Goal: Task Accomplishment & Management: Manage account settings

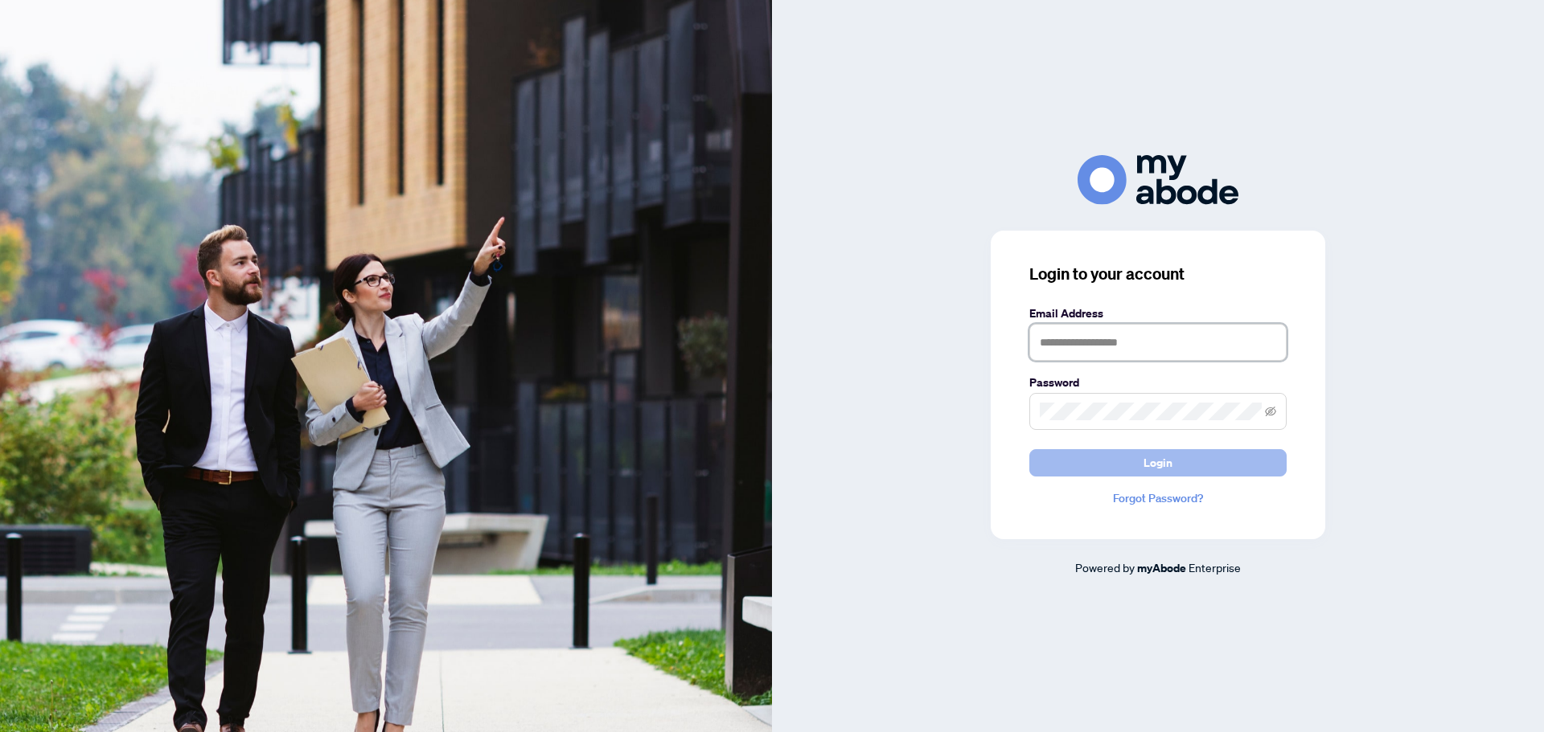
type input "**********"
click at [1107, 465] on button "Login" at bounding box center [1157, 462] width 257 height 27
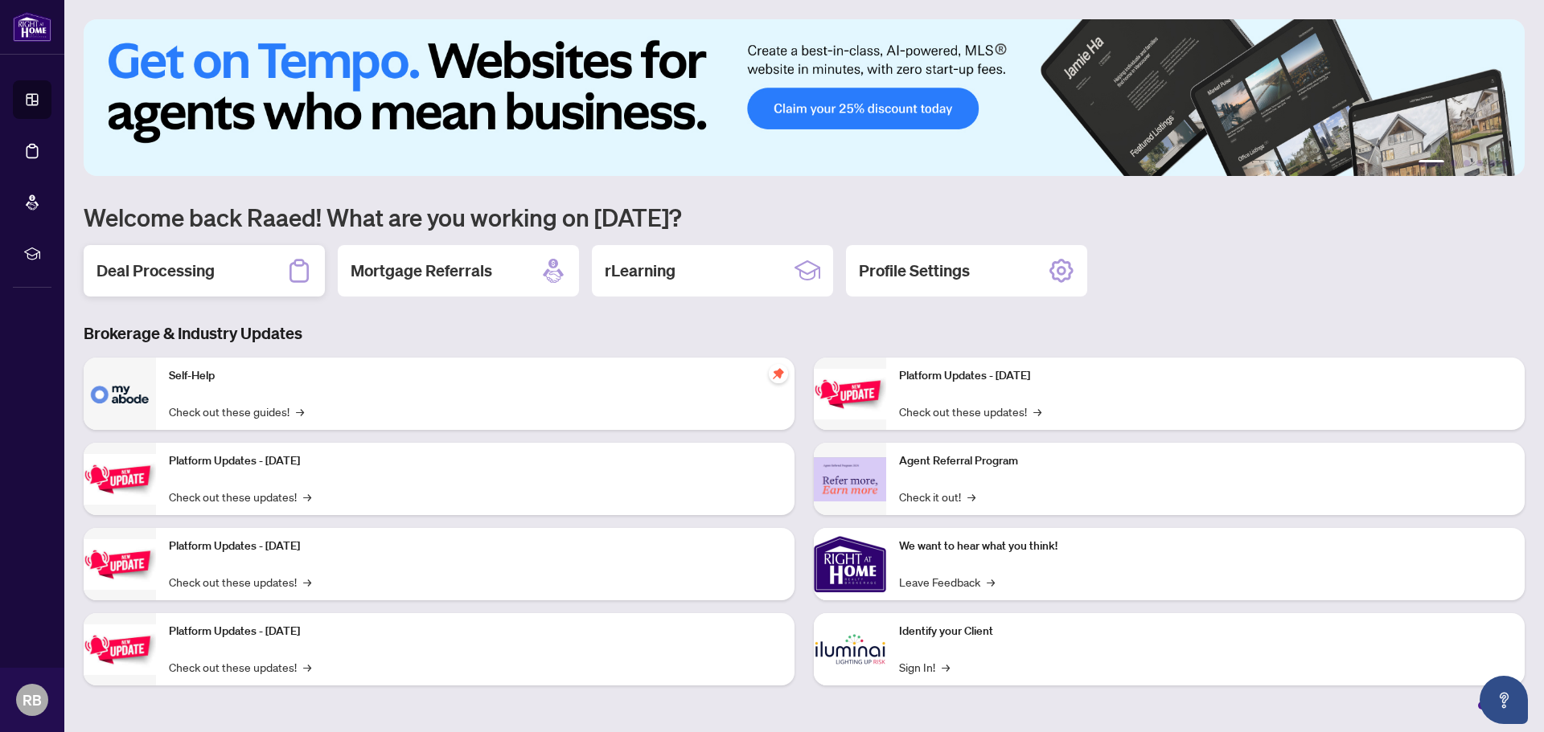
click at [177, 270] on h2 "Deal Processing" at bounding box center [155, 271] width 118 height 23
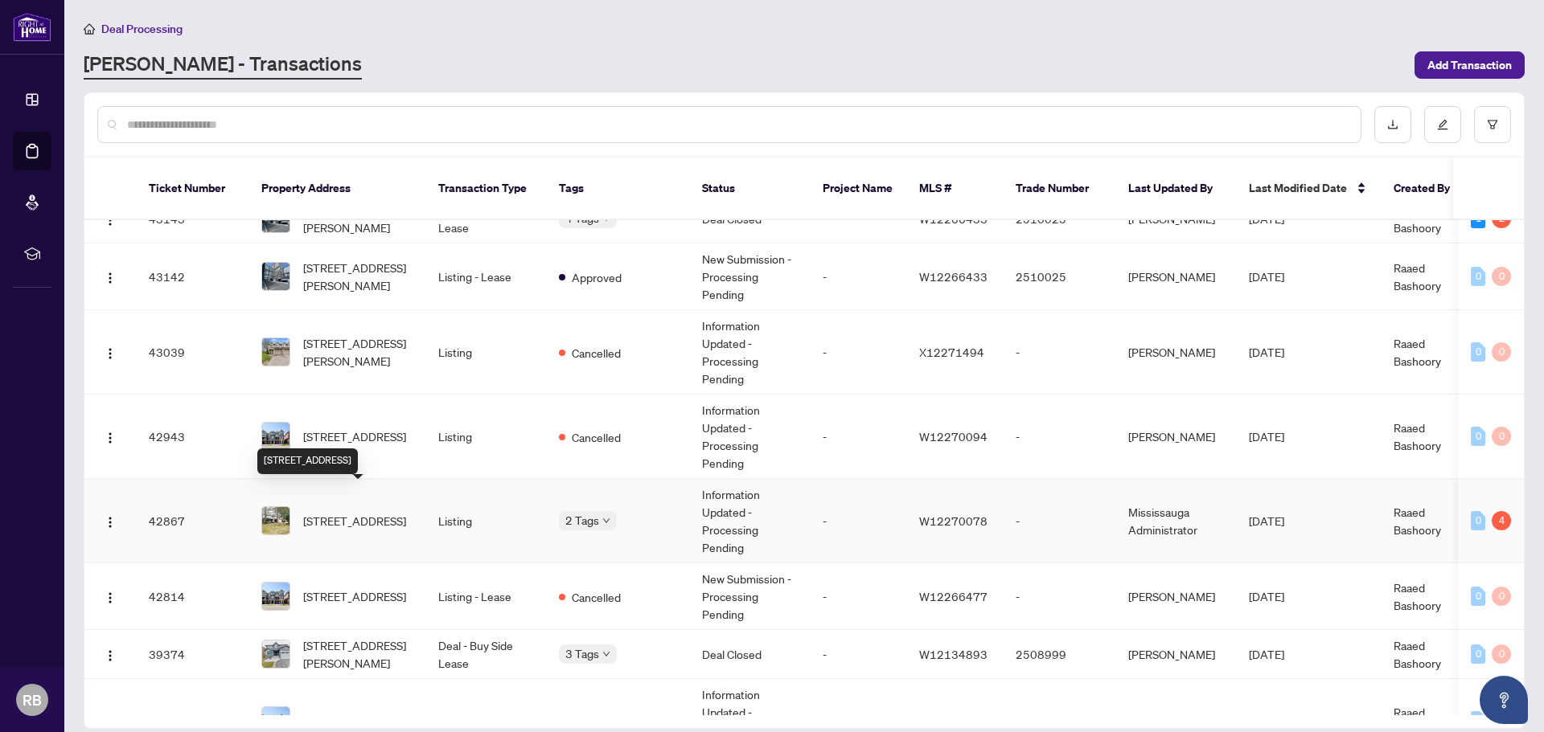
scroll to position [560, 0]
click at [350, 511] on span "[STREET_ADDRESS]" at bounding box center [354, 520] width 103 height 18
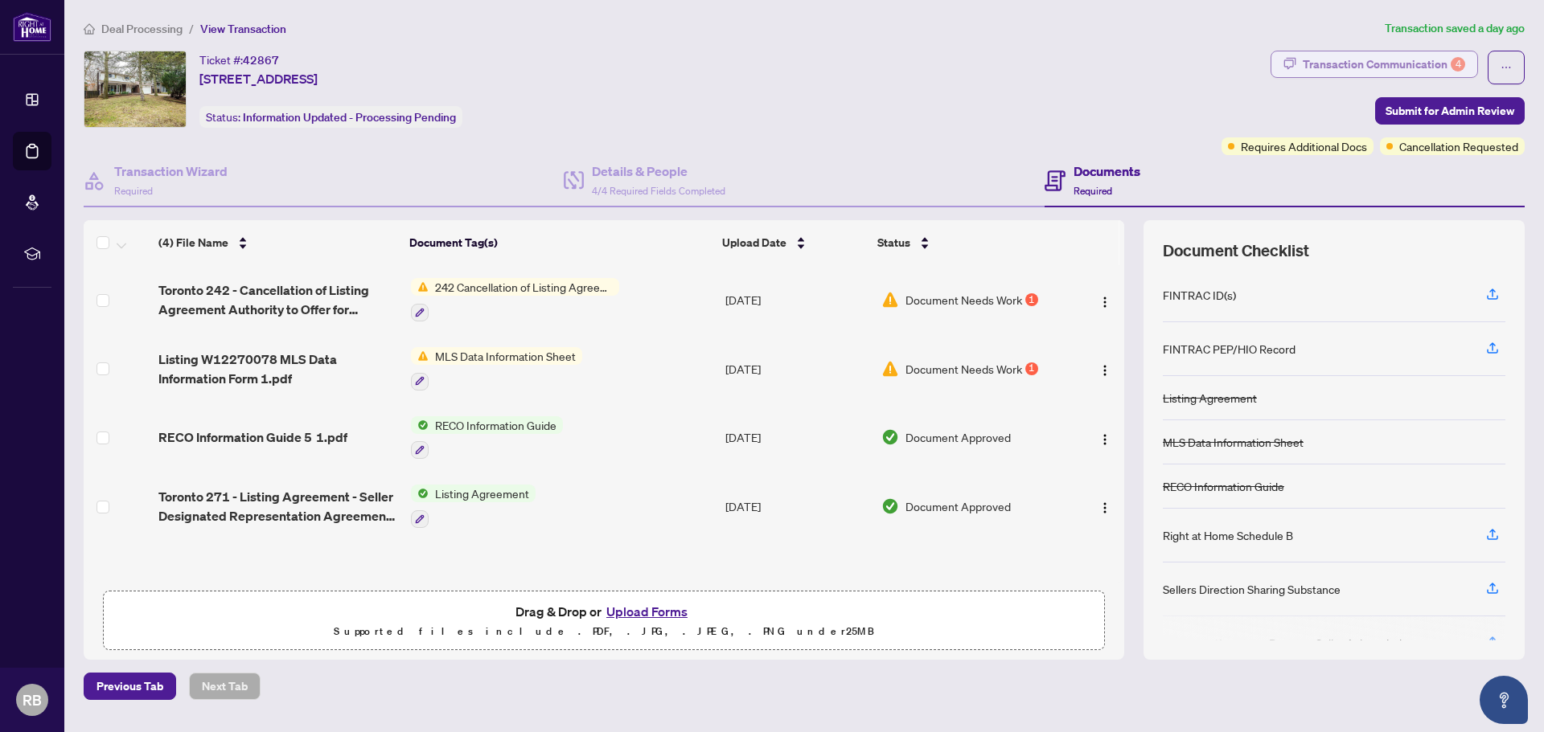
click at [1400, 64] on div "Transaction Communication 4" at bounding box center [1383, 64] width 162 height 26
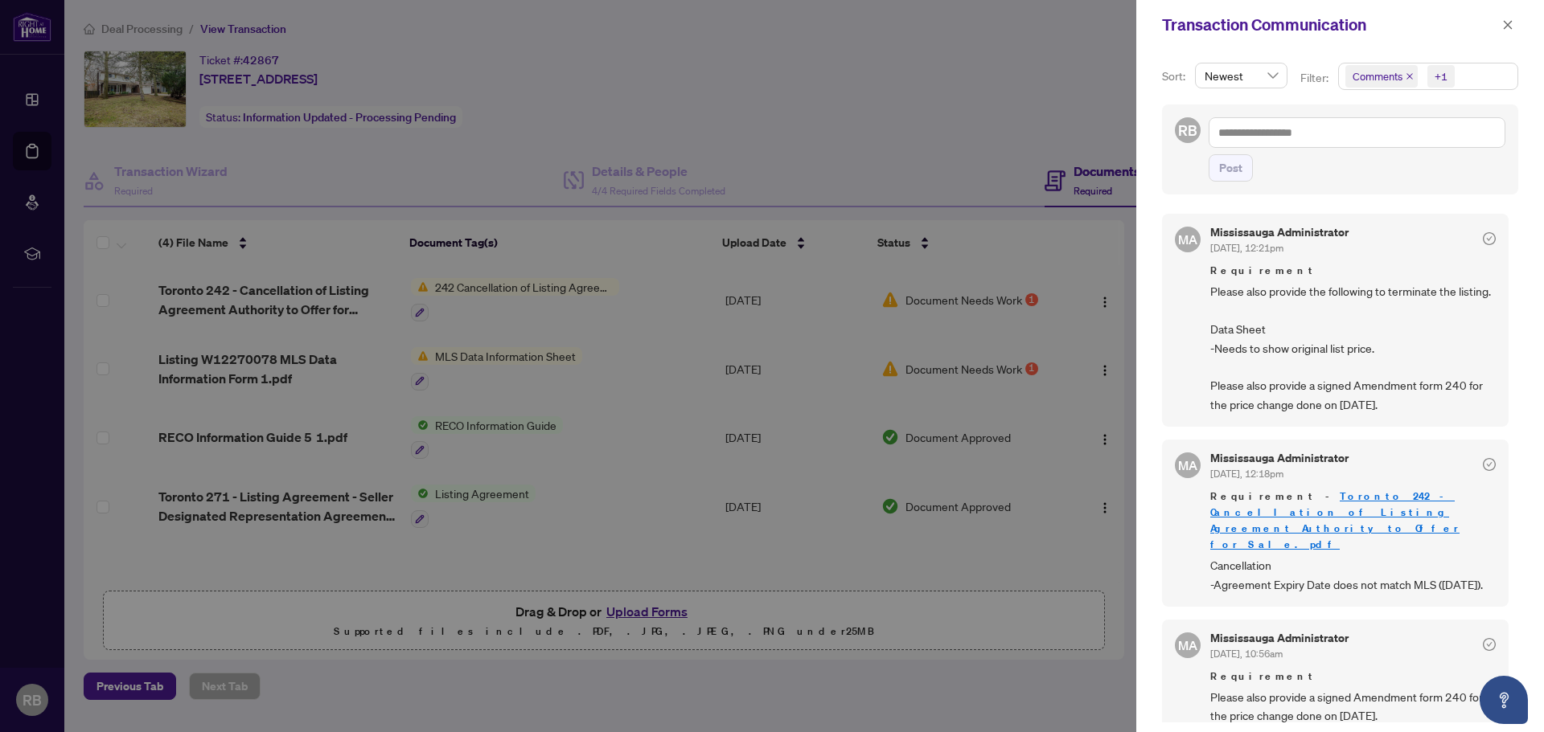
click at [868, 55] on div at bounding box center [772, 366] width 1544 height 732
click at [634, 436] on div at bounding box center [772, 366] width 1544 height 732
click at [1509, 28] on icon "close" at bounding box center [1507, 24] width 11 height 11
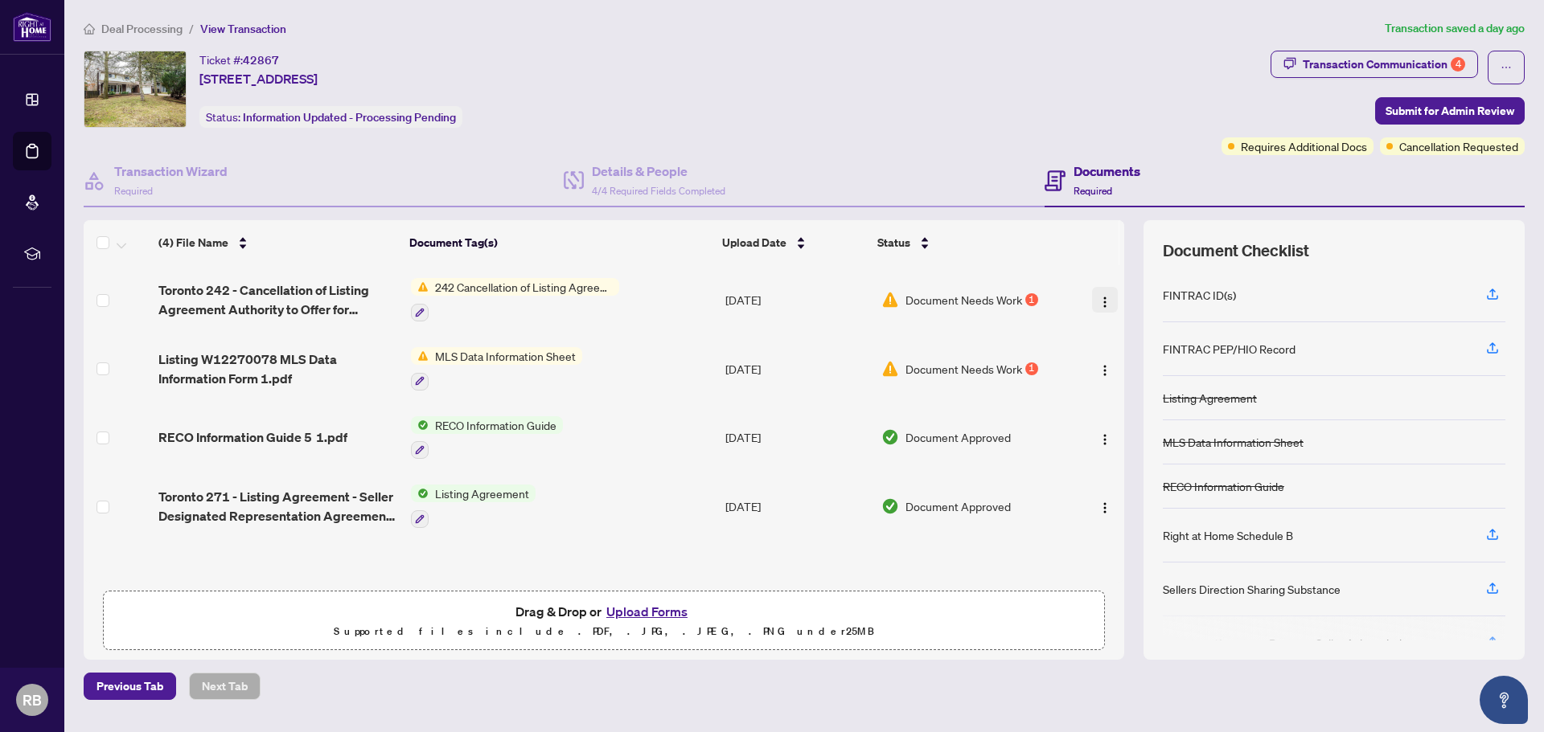
click at [1101, 301] on img "button" at bounding box center [1104, 302] width 13 height 13
click at [644, 611] on button "Upload Forms" at bounding box center [646, 611] width 91 height 21
click at [481, 289] on span "242 Cancellation of Listing Agreement - Authority to Offer for Sale" at bounding box center [523, 287] width 191 height 18
click at [1372, 60] on div "Transaction Communication 4" at bounding box center [1383, 64] width 162 height 26
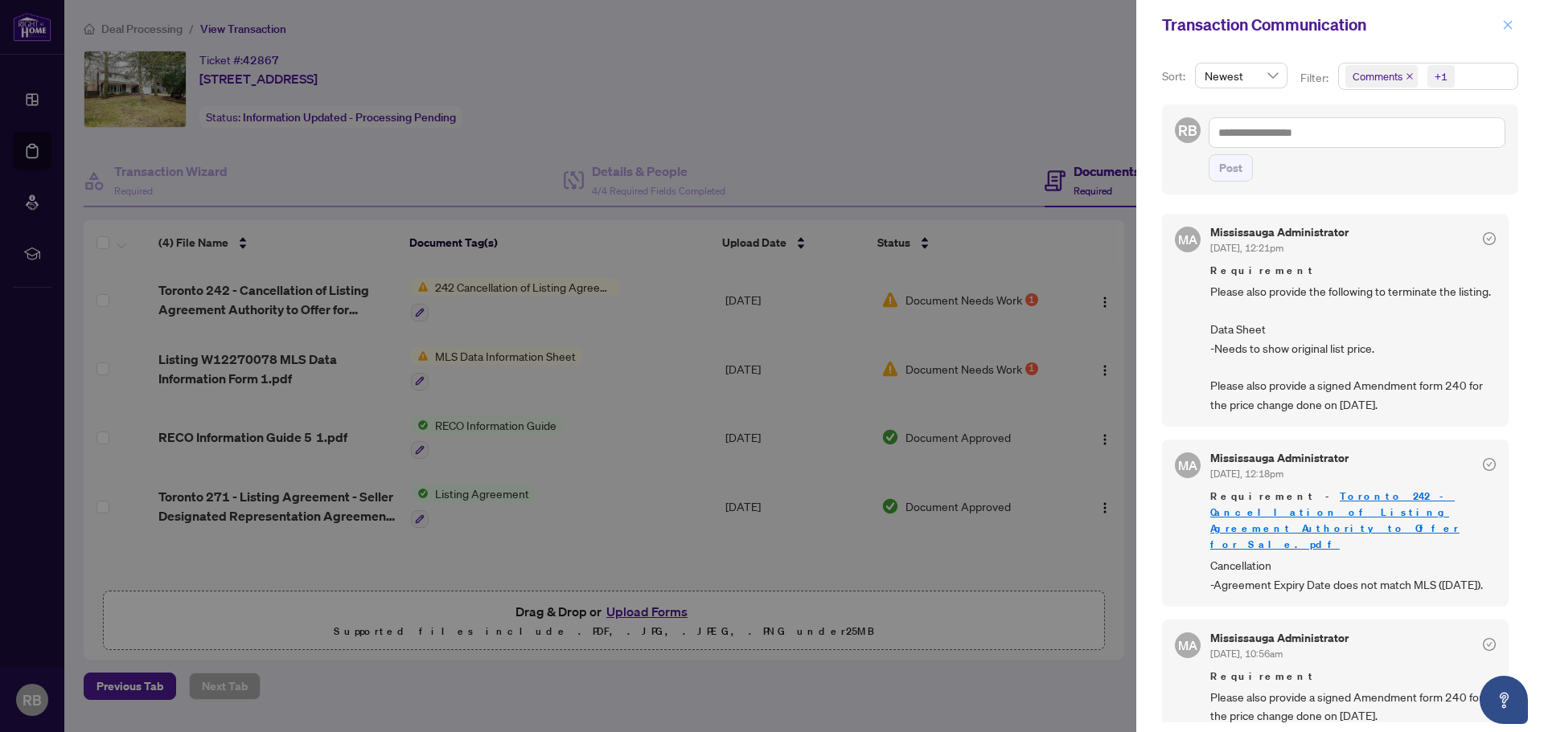
click at [1505, 23] on icon "close" at bounding box center [1507, 24] width 9 height 9
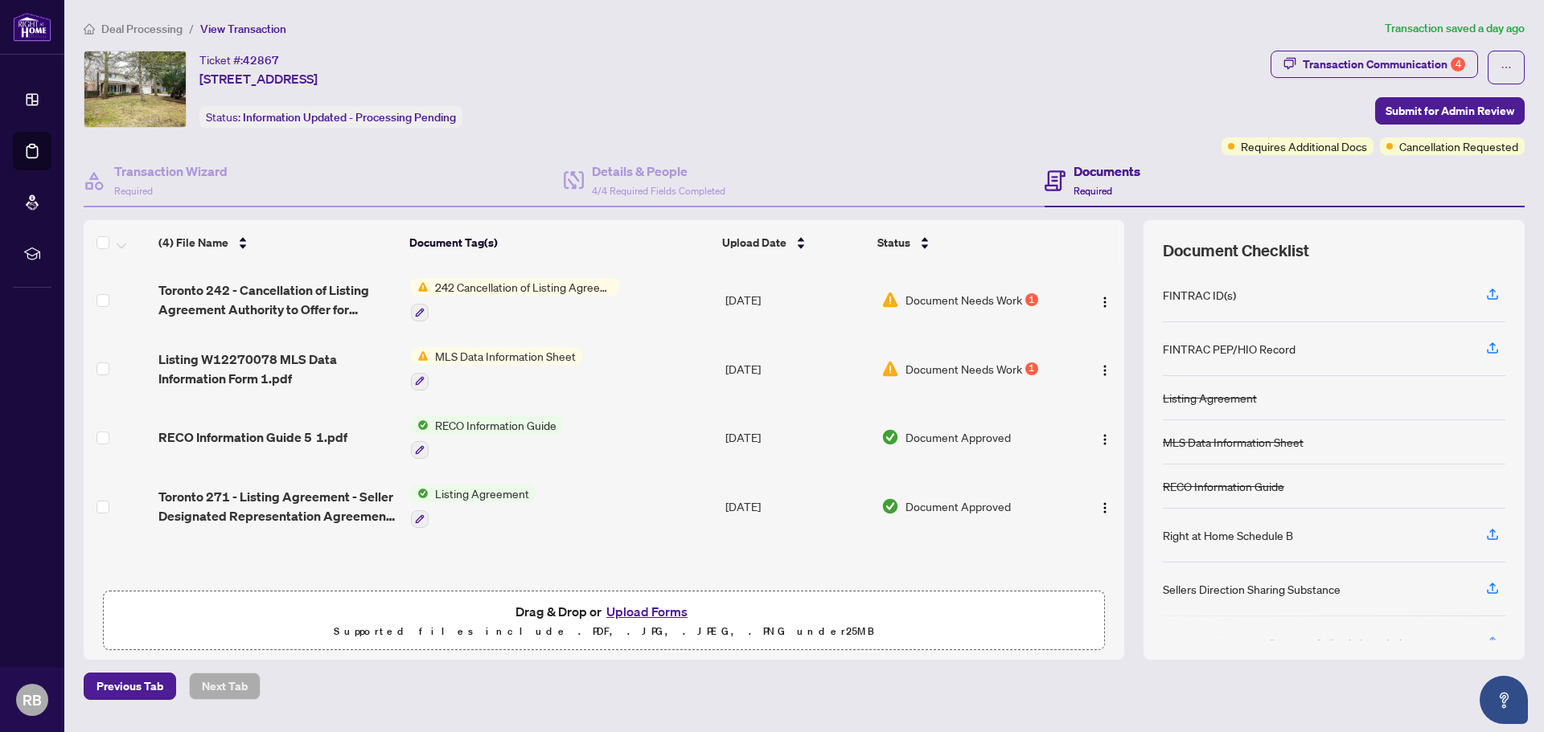
click at [648, 615] on button "Upload Forms" at bounding box center [646, 611] width 91 height 21
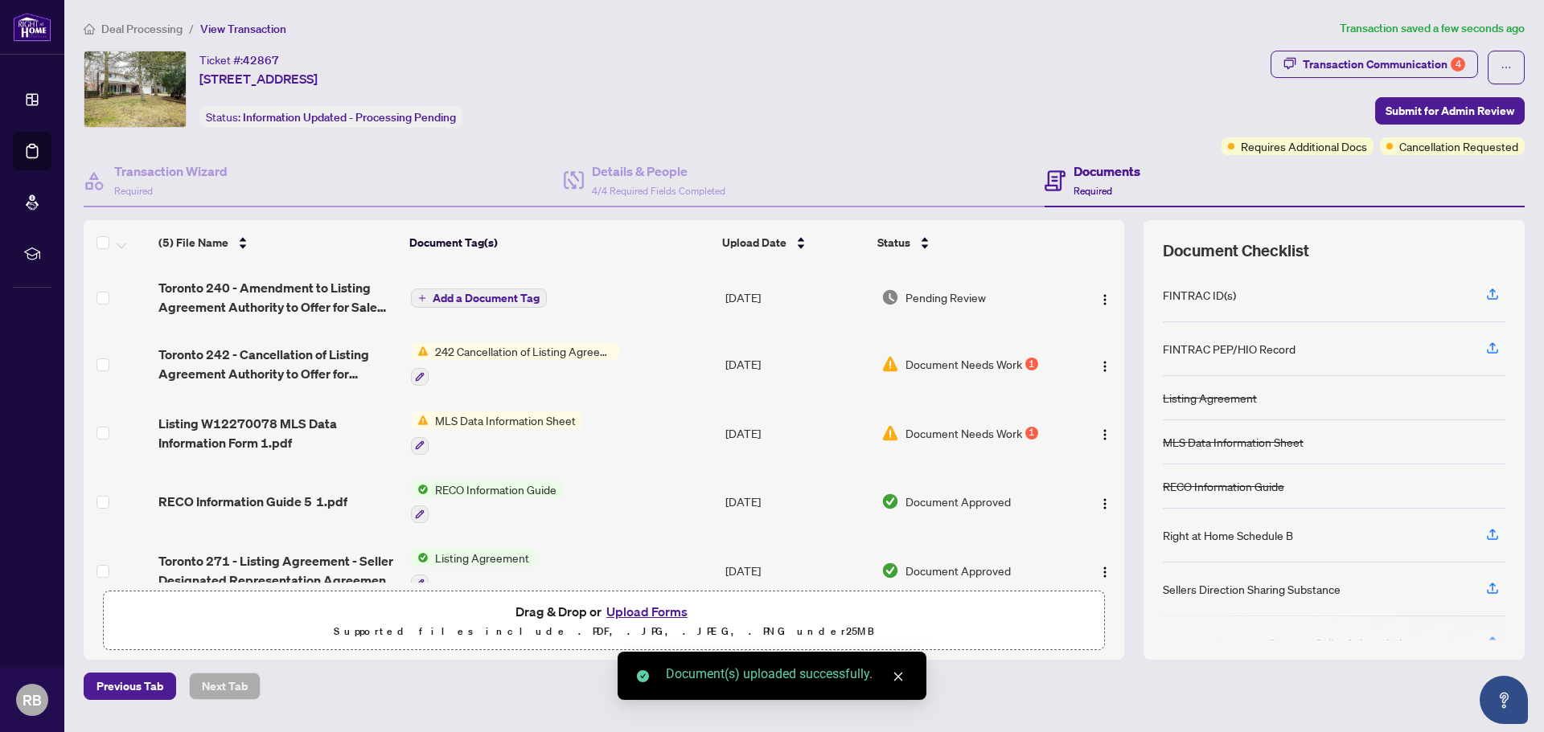
click at [628, 608] on button "Upload Forms" at bounding box center [646, 611] width 91 height 21
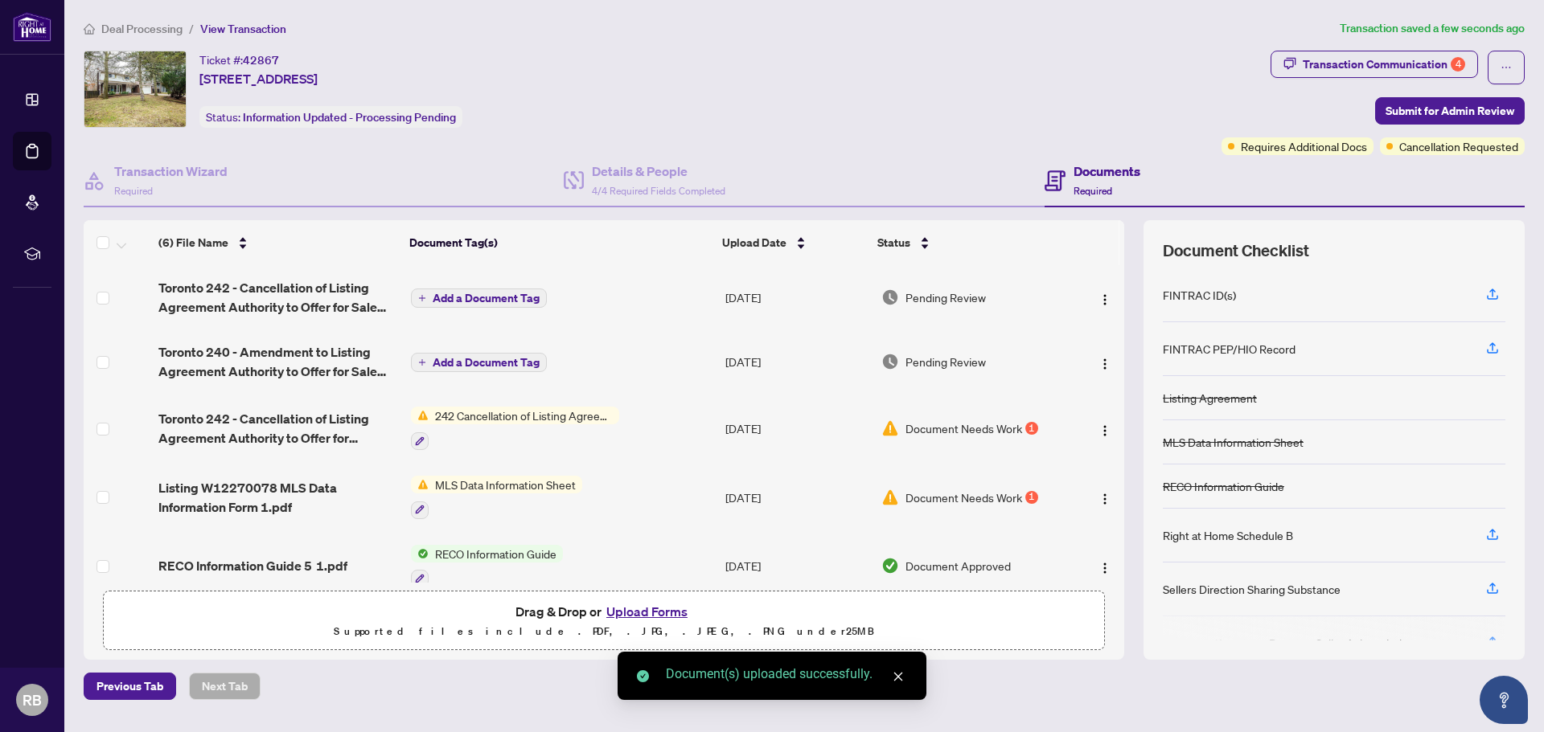
click at [641, 613] on button "Upload Forms" at bounding box center [646, 611] width 91 height 21
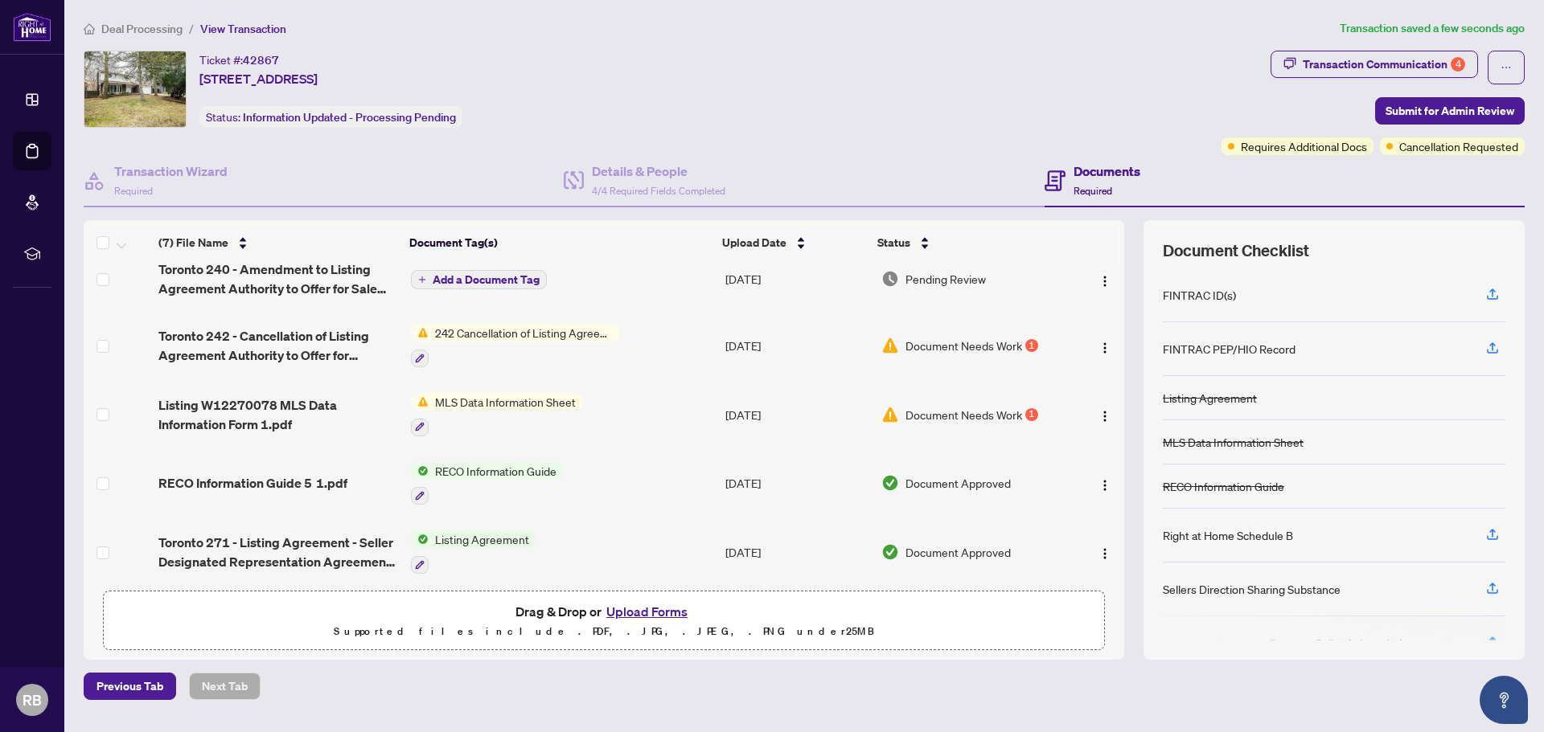
scroll to position [142, 0]
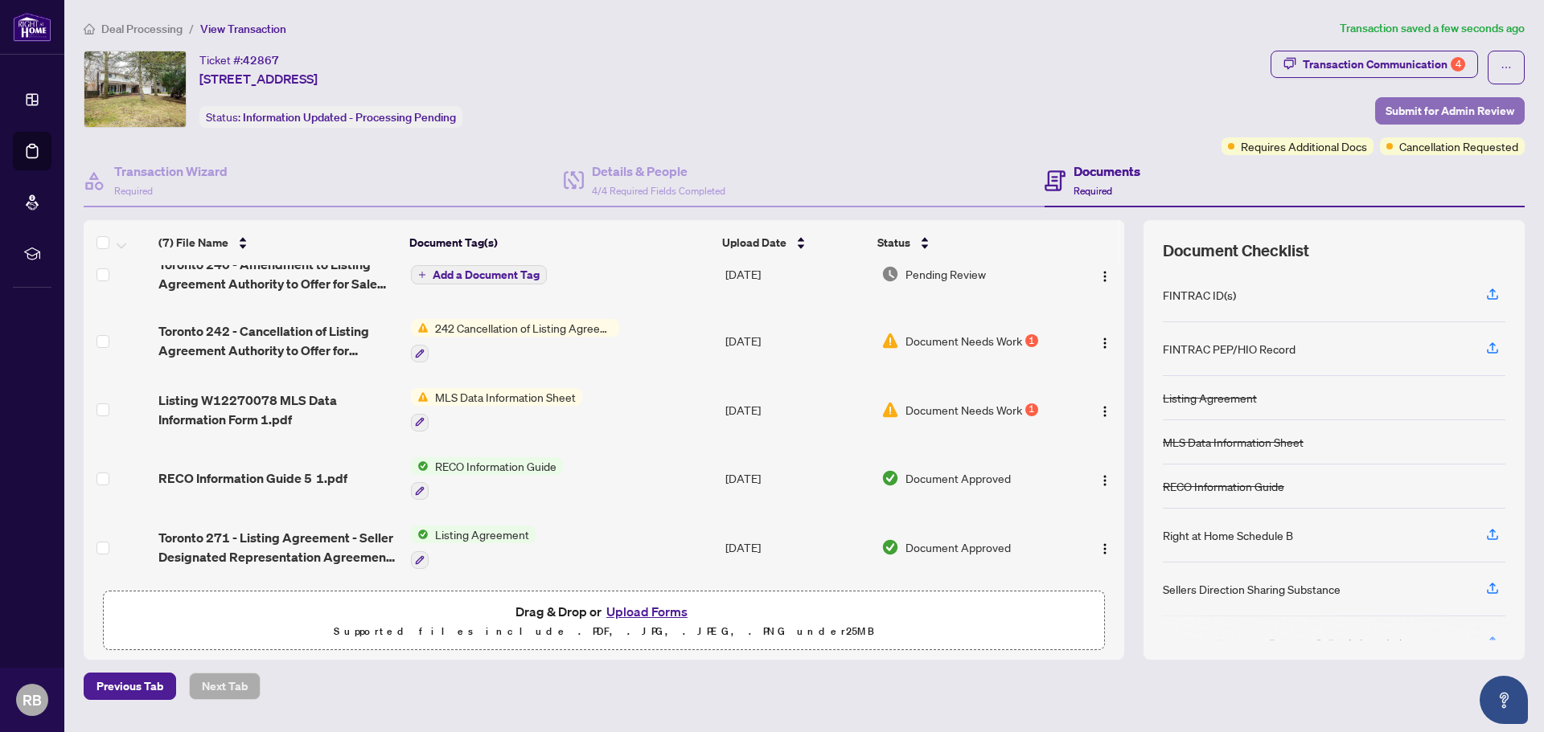
click at [1461, 106] on span "Submit for Admin Review" at bounding box center [1449, 111] width 129 height 26
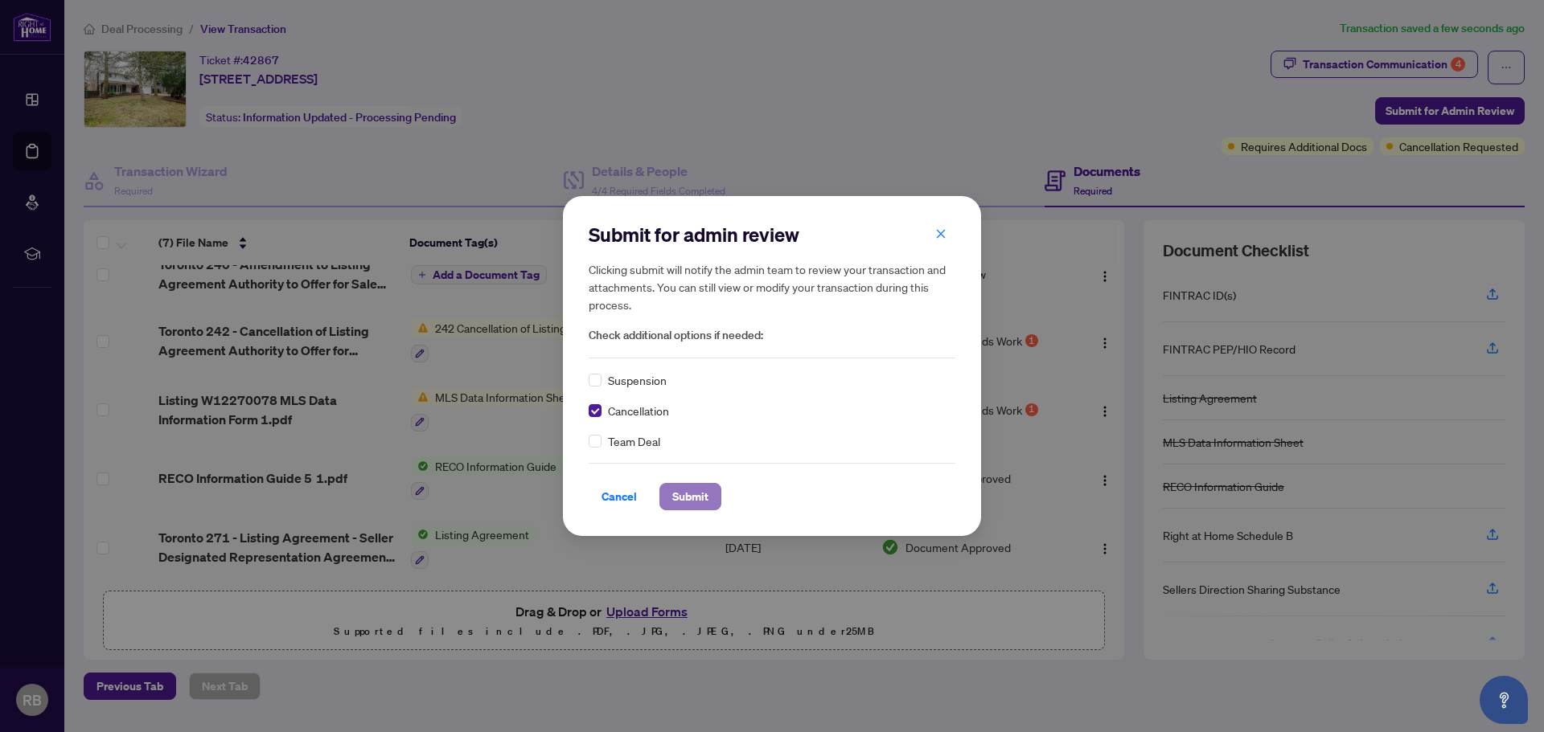
click at [692, 498] on span "Submit" at bounding box center [690, 497] width 36 height 26
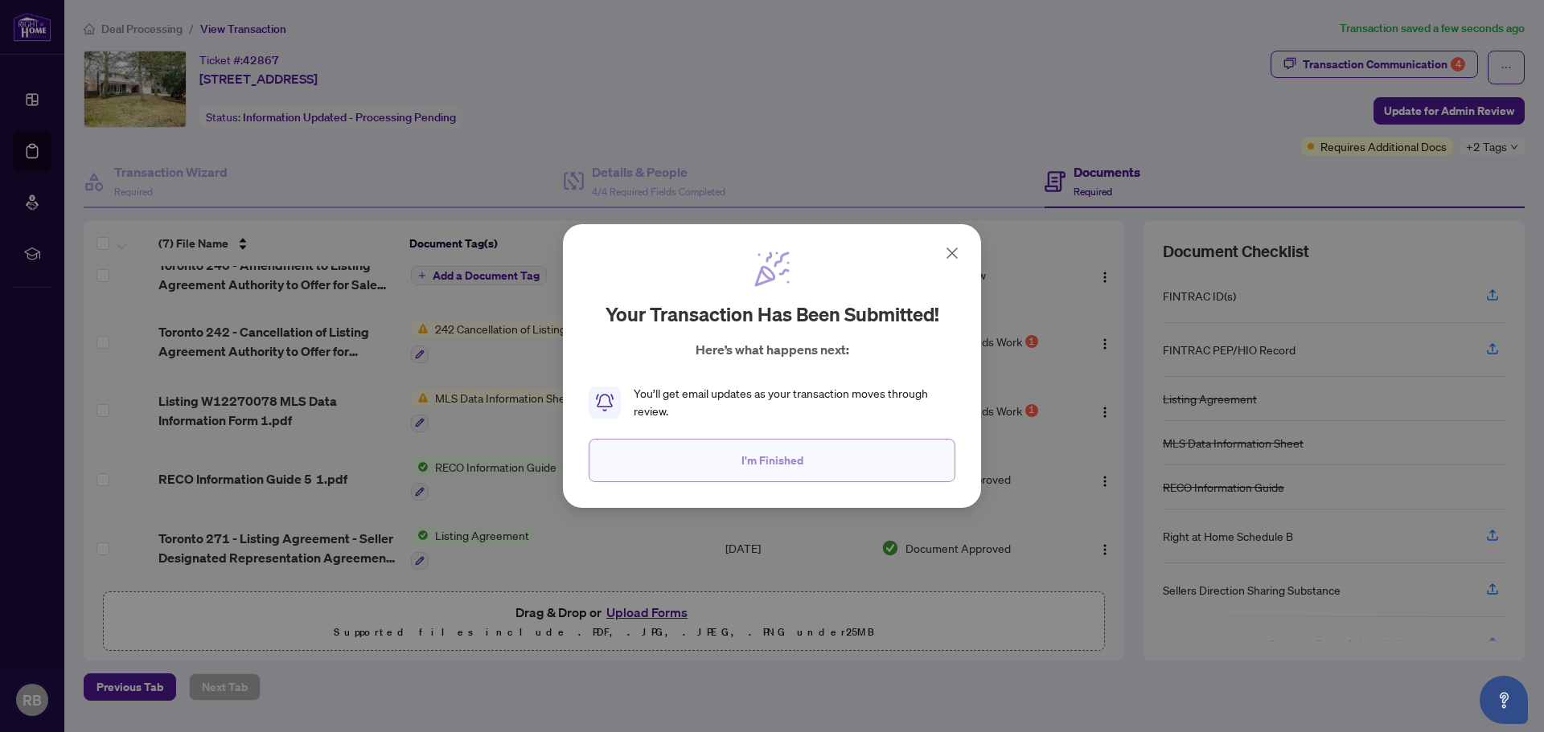
click at [773, 465] on span "I'm Finished" at bounding box center [772, 461] width 62 height 26
